Goal: Communication & Community: Ask a question

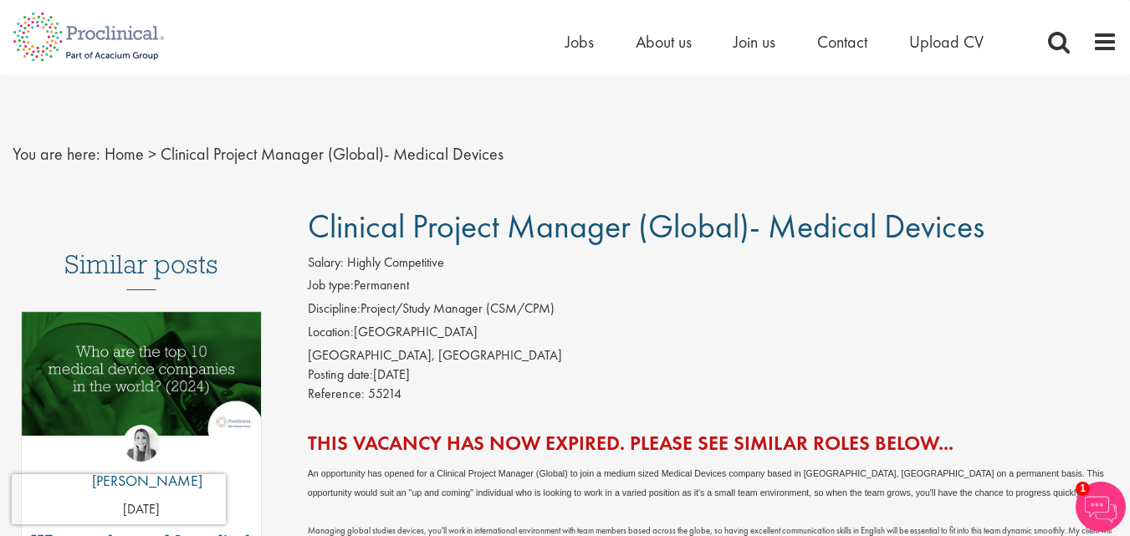
click at [811, 131] on div "You are here: Home > Clinical Project Manager (Global)- Medical Devices" at bounding box center [565, 137] width 1130 height 125
click at [850, 38] on span "Contact" at bounding box center [842, 42] width 50 height 22
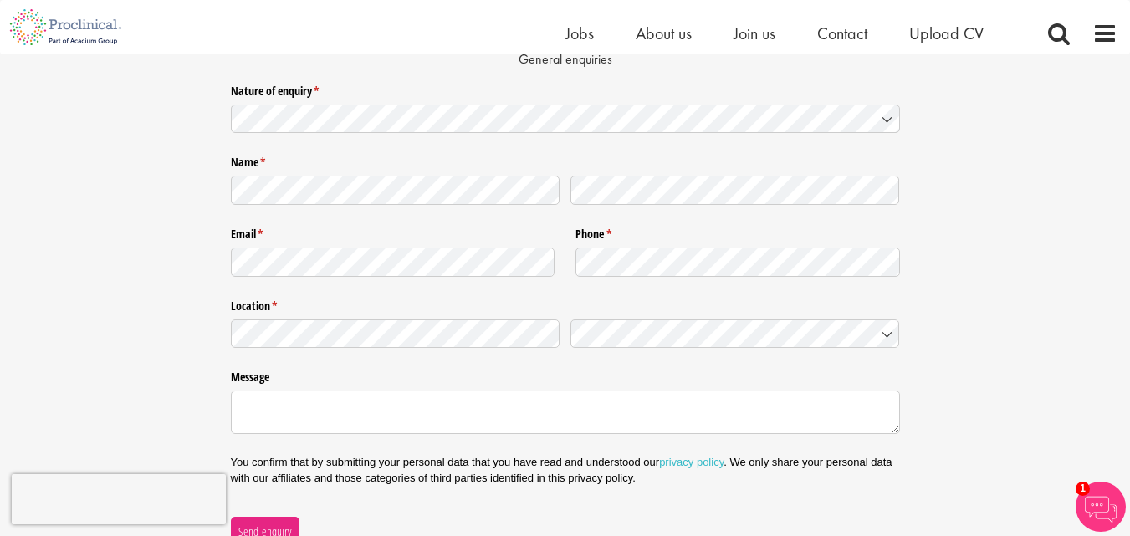
scroll to position [167, 0]
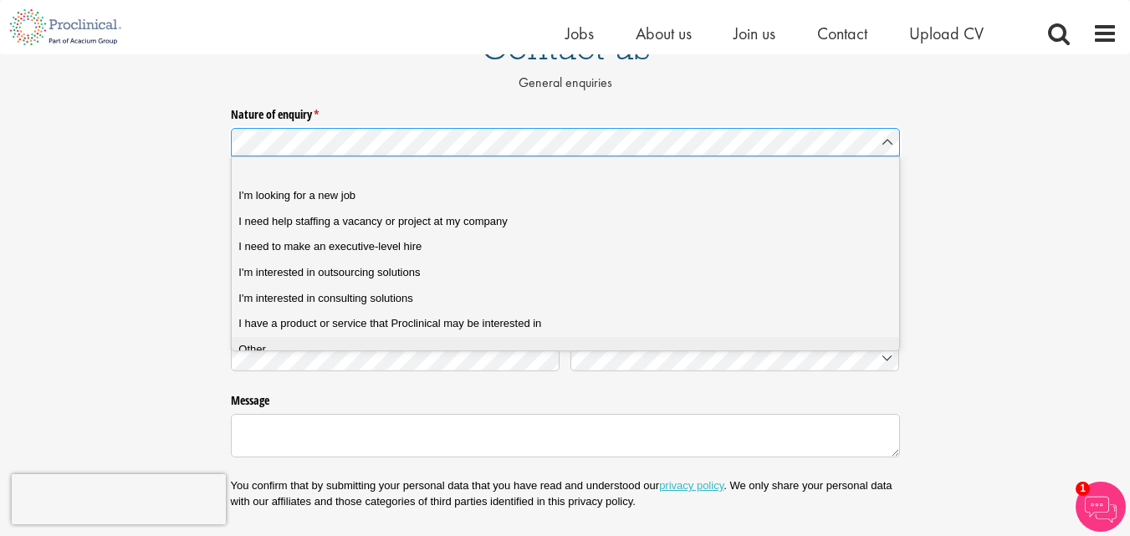
click at [252, 346] on span "Other" at bounding box center [252, 349] width 28 height 15
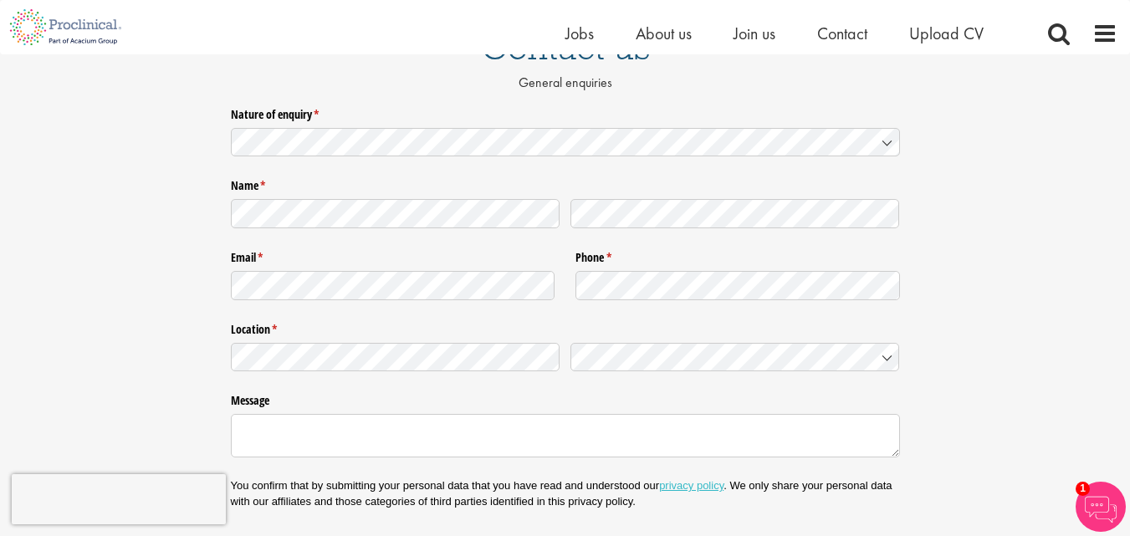
click at [355, 373] on div at bounding box center [565, 356] width 669 height 39
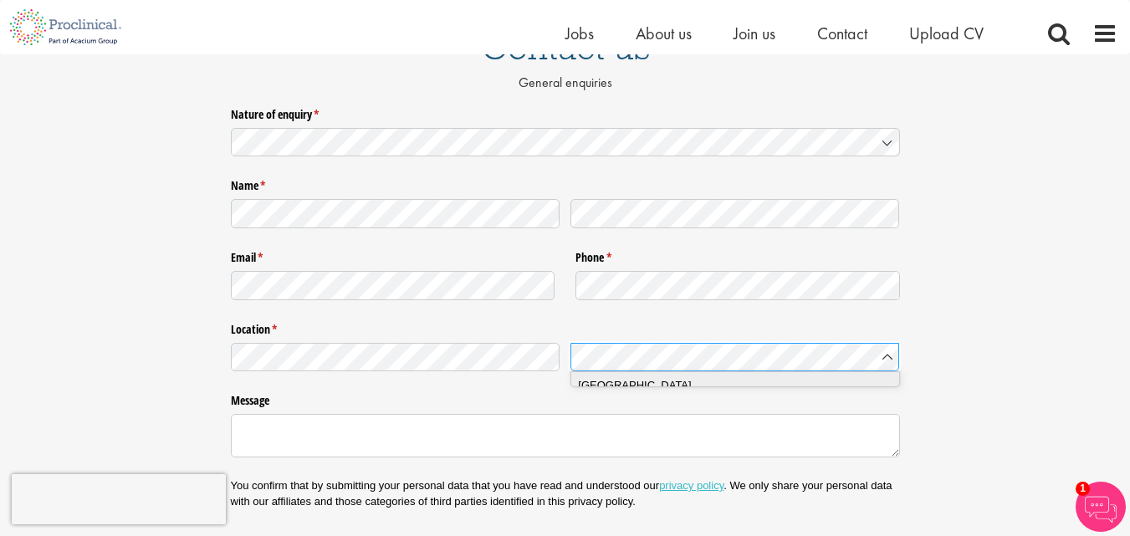
click at [591, 390] on span "[GEOGRAPHIC_DATA]" at bounding box center [634, 385] width 113 height 17
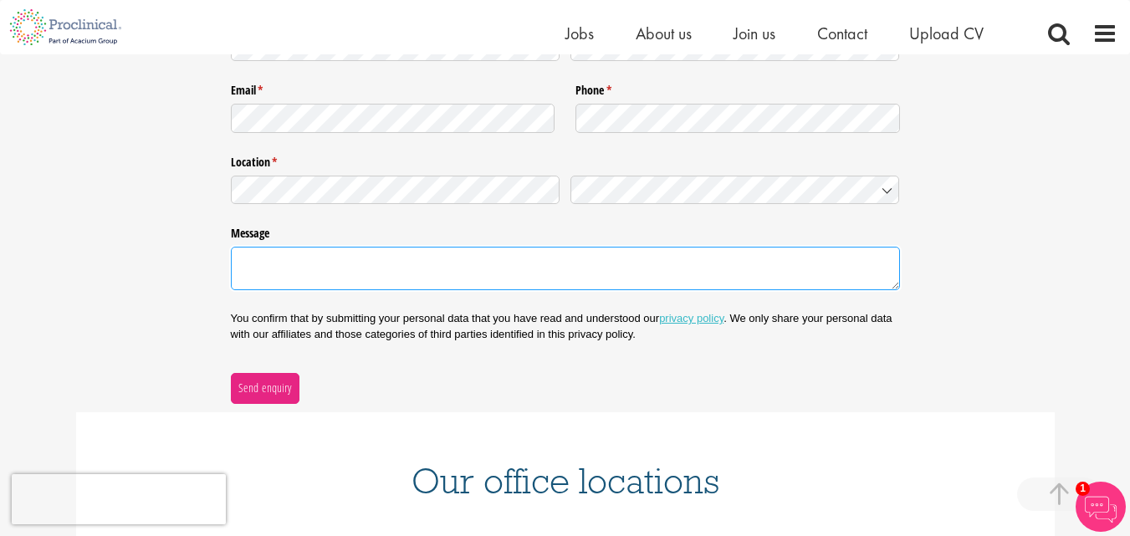
click at [370, 283] on textarea "Message" at bounding box center [565, 269] width 669 height 44
paste textarea "Lore Ipsumdolo, S amet cons adipisc elits doe temp. I ut laboree do magnaa eni …"
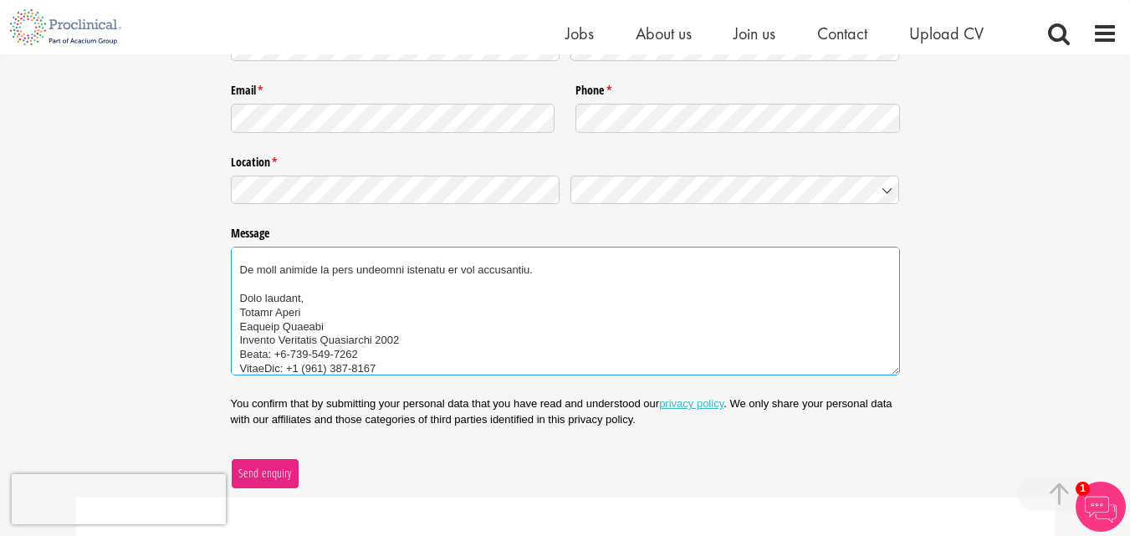
type textarea "Lore Ipsumdolo, S amet cons adipisc elits doe temp. I ut laboree do magnaa eni …"
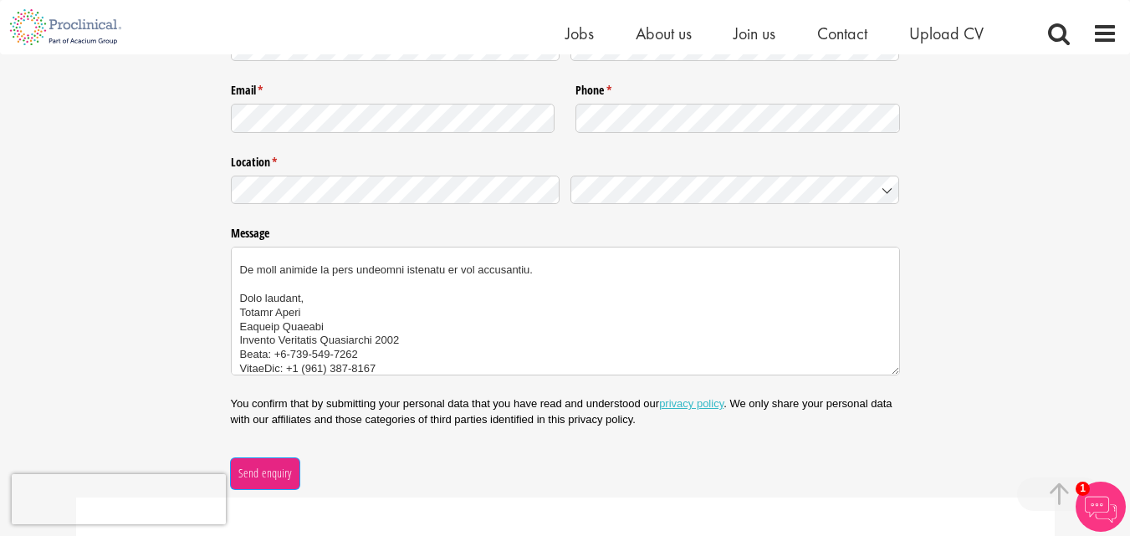
drag, startPoint x: 258, startPoint y: 469, endPoint x: 303, endPoint y: 15, distance: 456.5
click at [258, 469] on span "Send enquiry" at bounding box center [265, 473] width 54 height 18
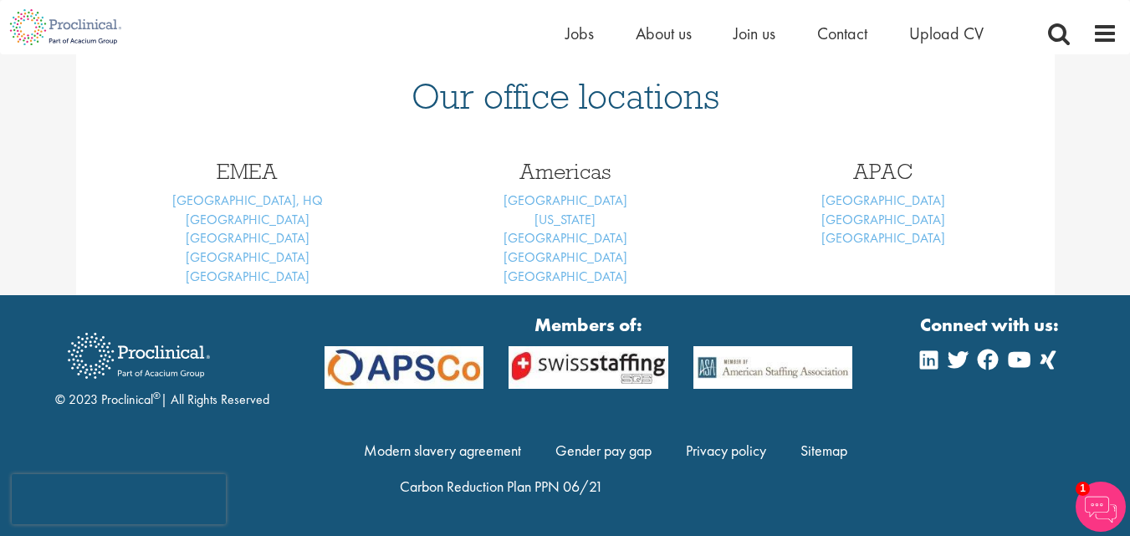
click at [885, 315] on div "© 2023 Proclinical ® | All Rights Reserved Members of: Modern slavery agreement…" at bounding box center [565, 415] width 1130 height 207
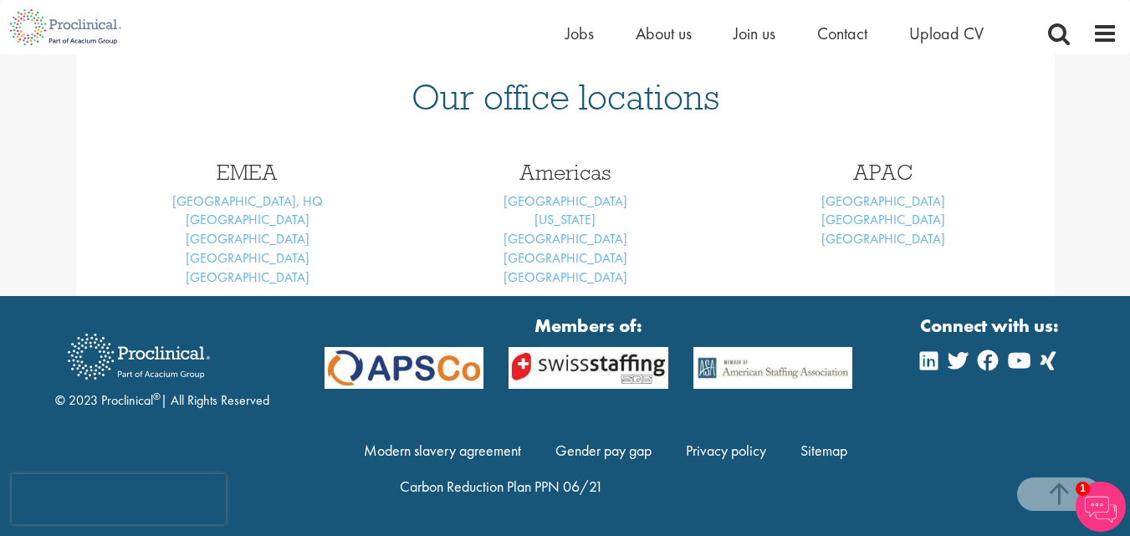
scroll to position [248, 0]
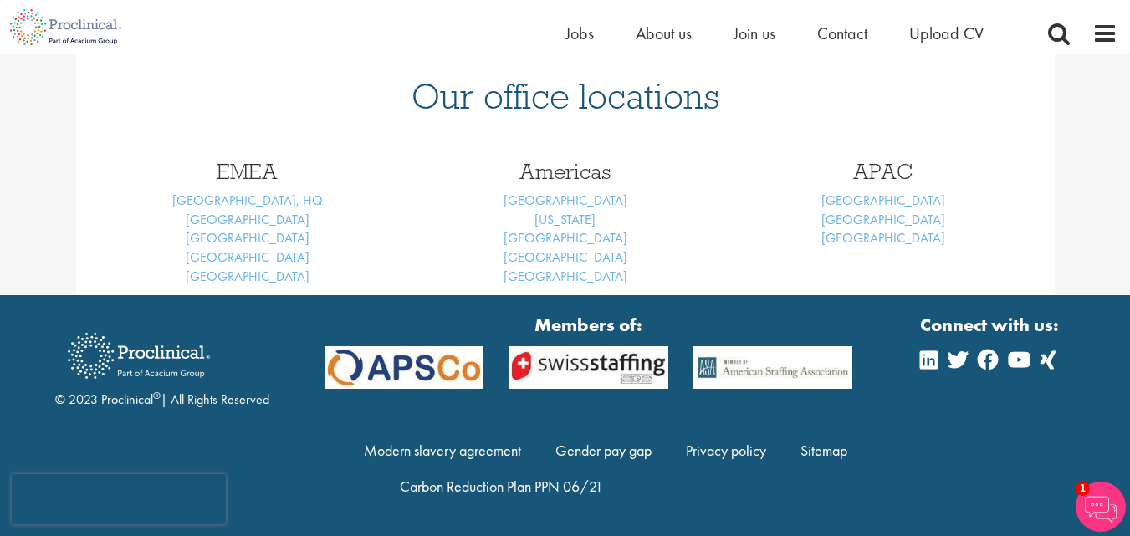
click at [679, 250] on div "[GEOGRAPHIC_DATA] [GEOGRAPHIC_DATA] [US_STATE] [GEOGRAPHIC_DATA] [GEOGRAPHIC_DA…" at bounding box center [566, 219] width 318 height 151
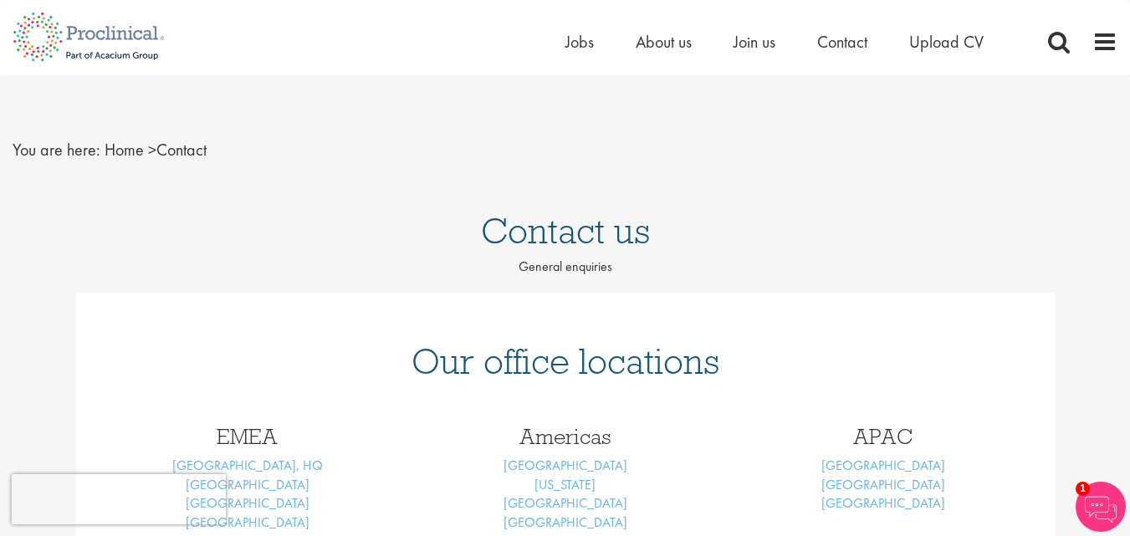
scroll to position [0, 0]
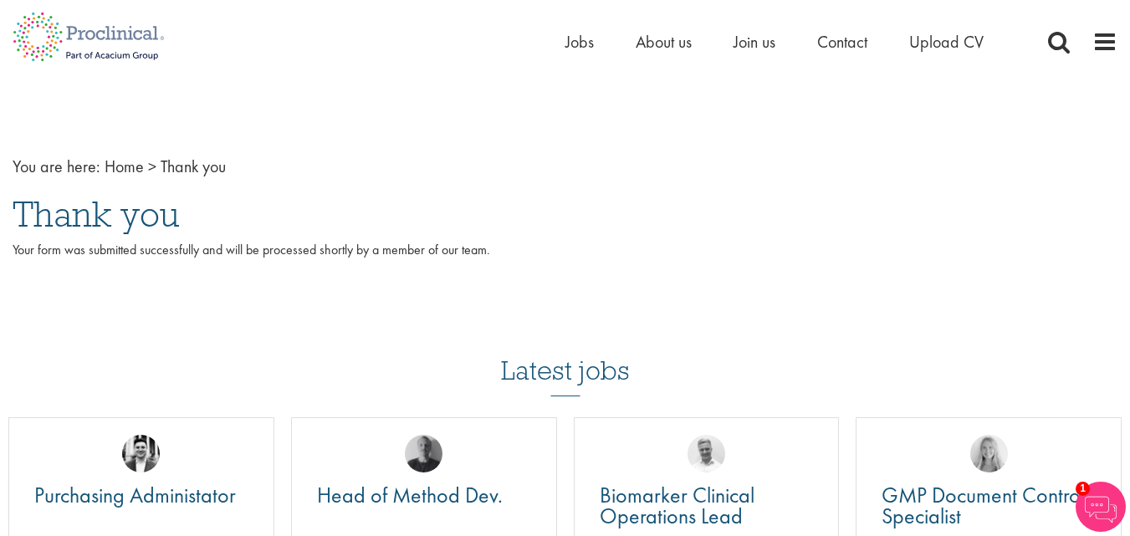
drag, startPoint x: 474, startPoint y: 228, endPoint x: 507, endPoint y: 223, distance: 34.0
click at [474, 228] on h1 "Thank you" at bounding box center [565, 214] width 1105 height 37
